Goal: Entertainment & Leisure: Consume media (video, audio)

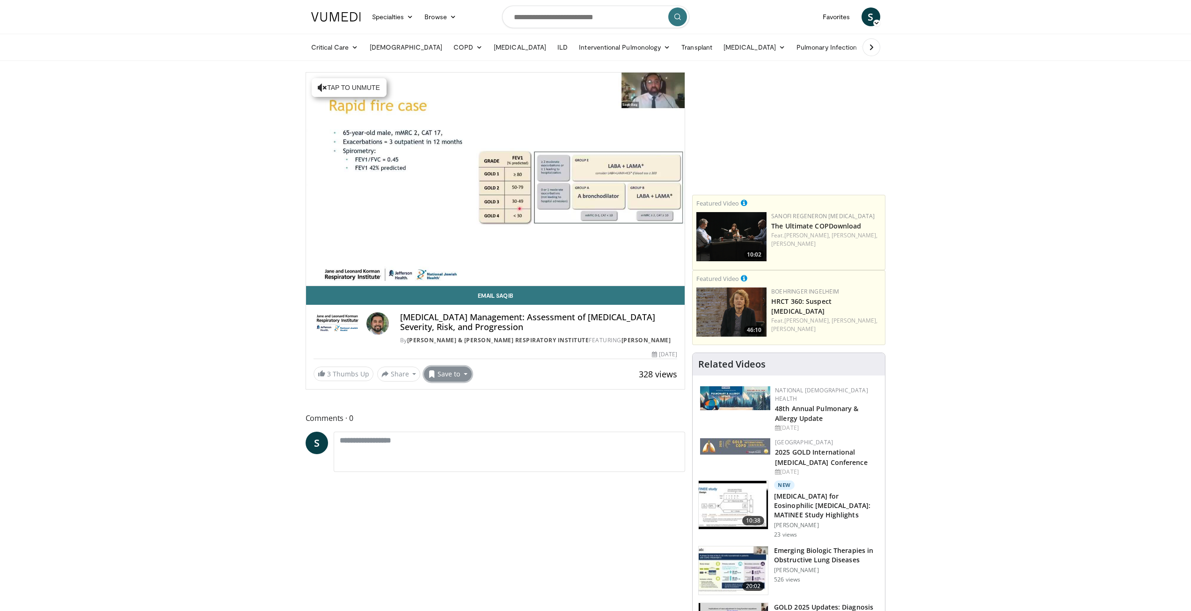
click at [445, 377] on button "Save to" at bounding box center [448, 374] width 48 height 15
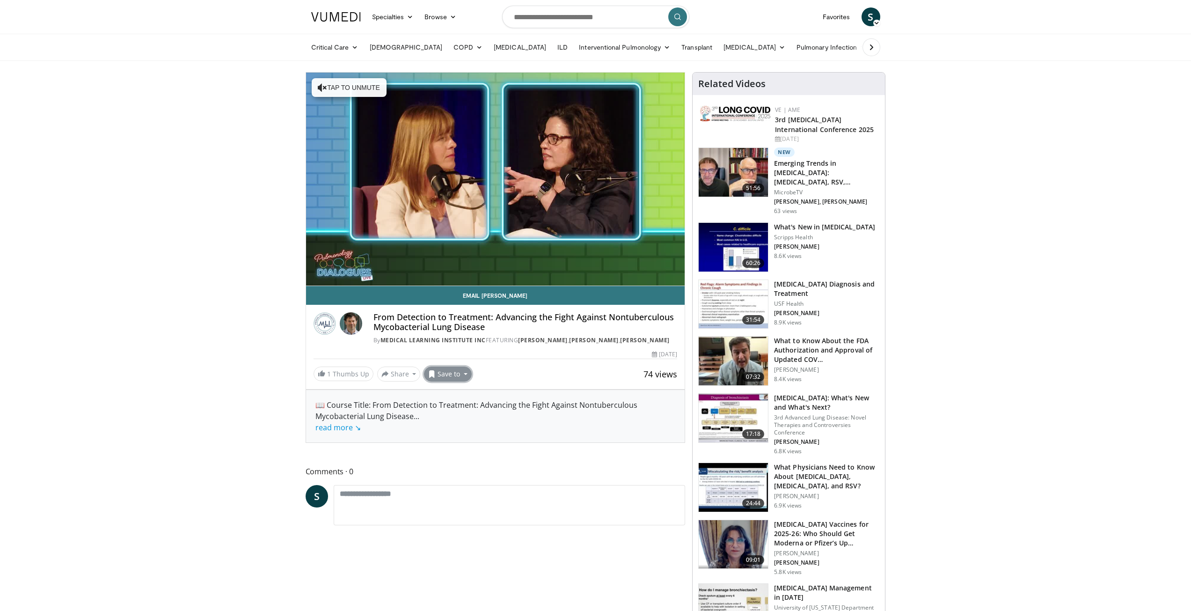
click at [434, 381] on button "Save to" at bounding box center [448, 374] width 48 height 15
click at [465, 399] on span "Add to Favorites" at bounding box center [465, 394] width 58 height 10
